Goal: Transaction & Acquisition: Purchase product/service

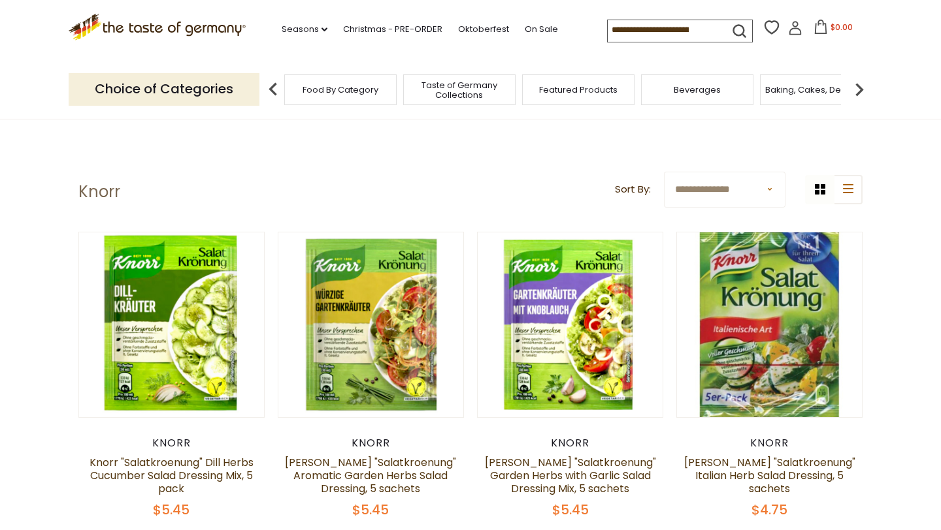
click at [464, 80] on span "Taste of Germany Collections" at bounding box center [459, 90] width 105 height 20
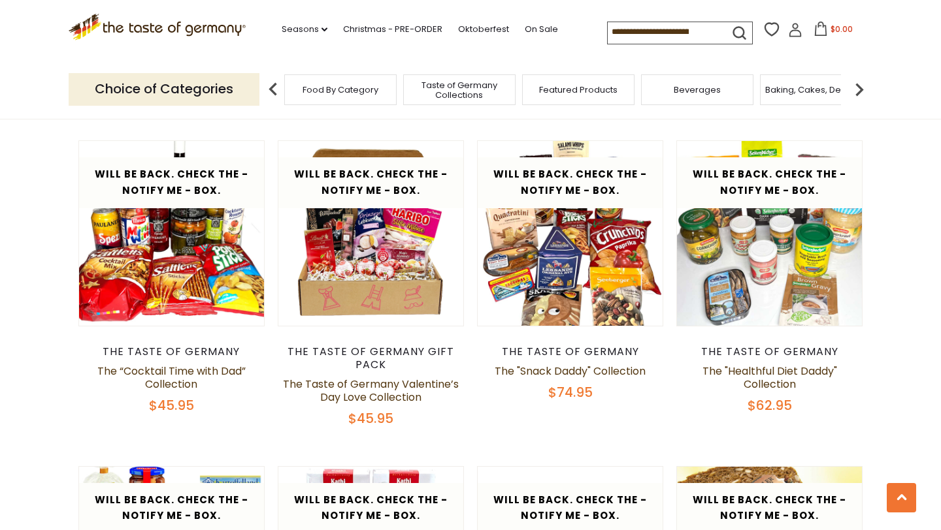
scroll to position [1415, 0]
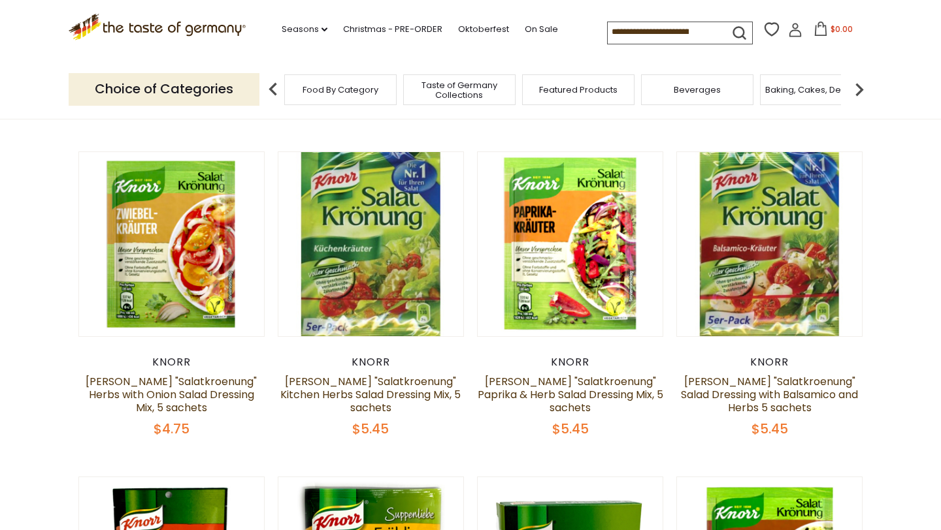
scroll to position [402, 0]
